Goal: Browse casually: Explore the website without a specific task or goal

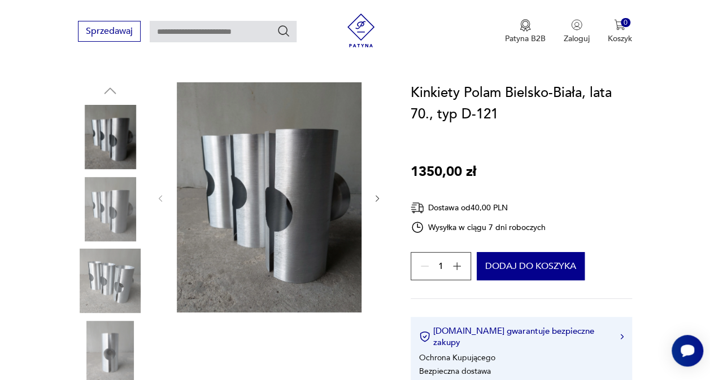
scroll to position [103, 0]
